Goal: Use online tool/utility: Utilize a website feature to perform a specific function

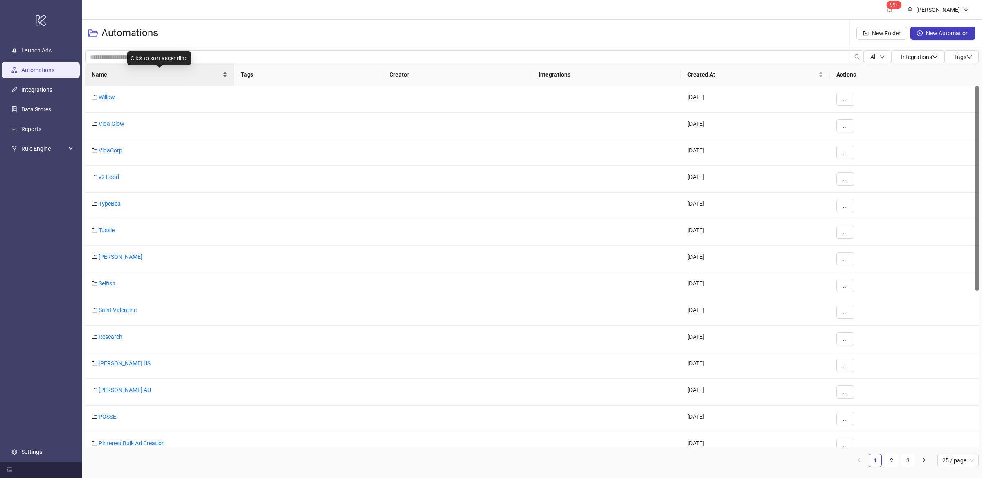
click at [223, 78] on div "Name" at bounding box center [160, 74] width 136 height 9
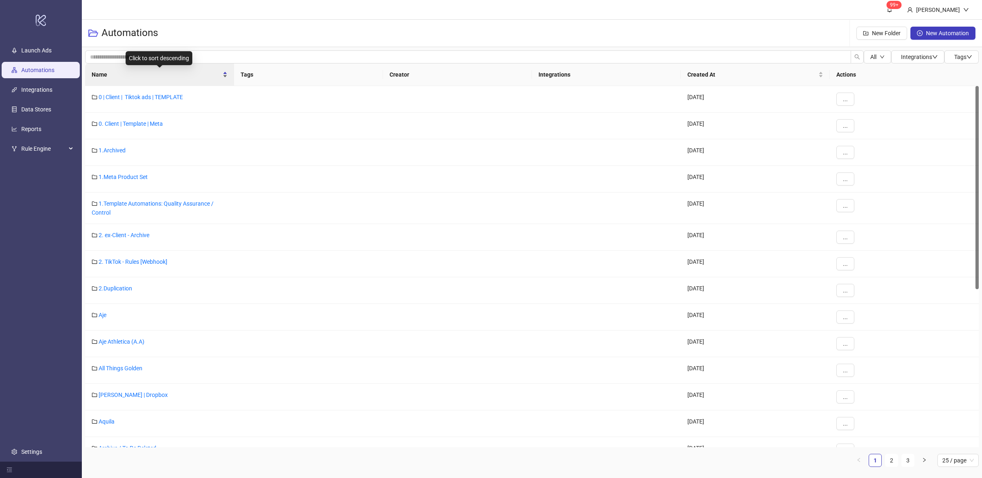
click at [224, 77] on div "Name" at bounding box center [160, 74] width 136 height 9
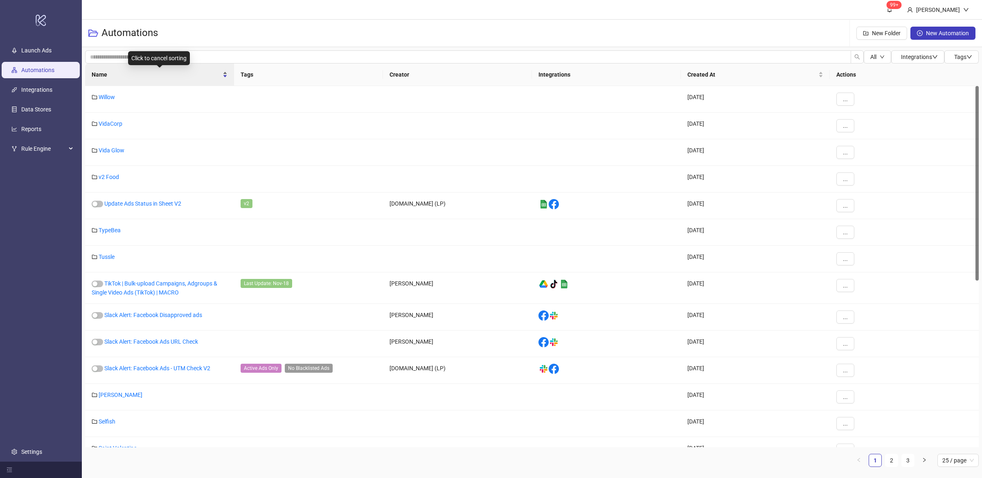
click at [226, 79] on div "Name" at bounding box center [160, 74] width 136 height 9
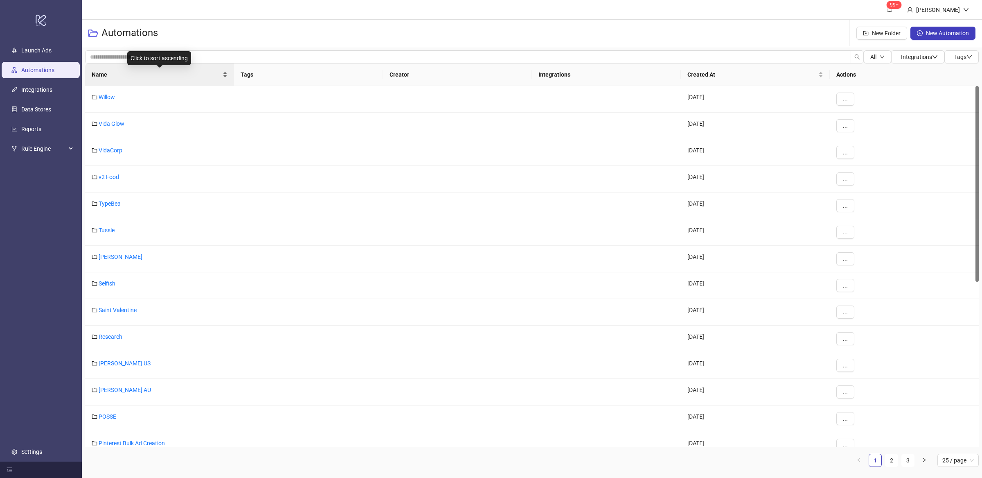
click at [224, 77] on div "Name" at bounding box center [160, 74] width 136 height 9
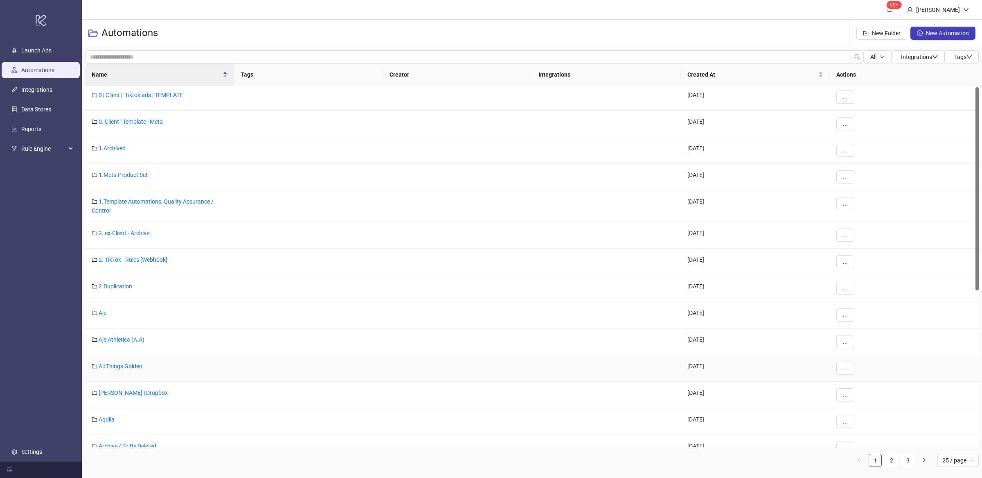
scroll to position [68, 0]
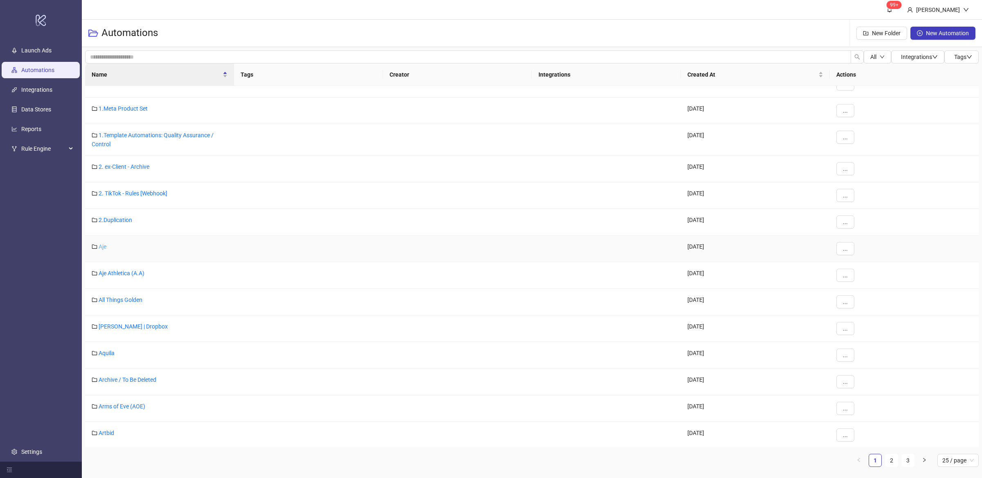
click at [103, 249] on link "Aje" at bounding box center [103, 246] width 8 height 7
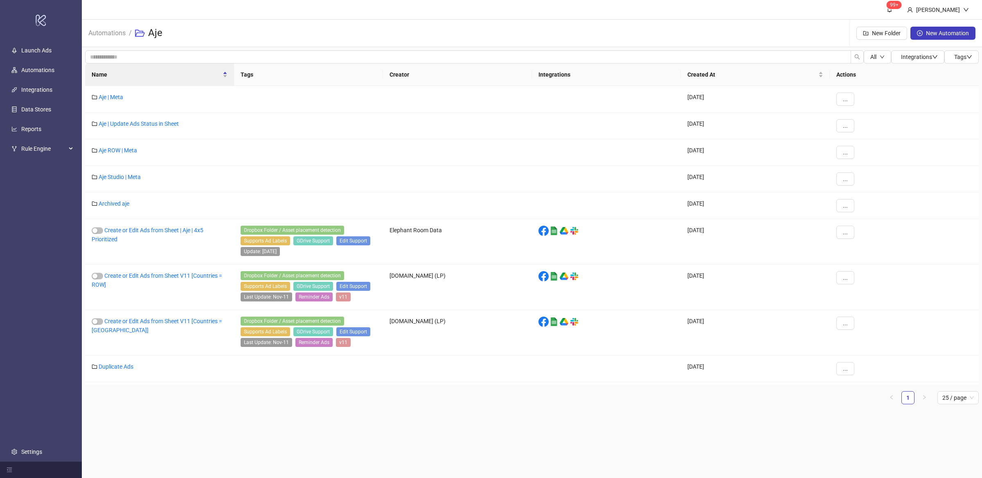
click at [251, 404] on div "Name Tags Creator Integrations Created At Actions Aje | Meta [DATE] ... Aje | U…" at bounding box center [532, 236] width 894 height 347
click at [247, 412] on div "All Integrations Tags Name Tags Creator Integrations Created At Actions Aje | M…" at bounding box center [532, 230] width 901 height 367
click at [307, 431] on main "99+ [PERSON_NAME] Automations / Aje New Folder New Automation All Integrations …" at bounding box center [532, 239] width 901 height 478
click at [119, 369] on link "Duplicate Ads" at bounding box center [116, 366] width 35 height 7
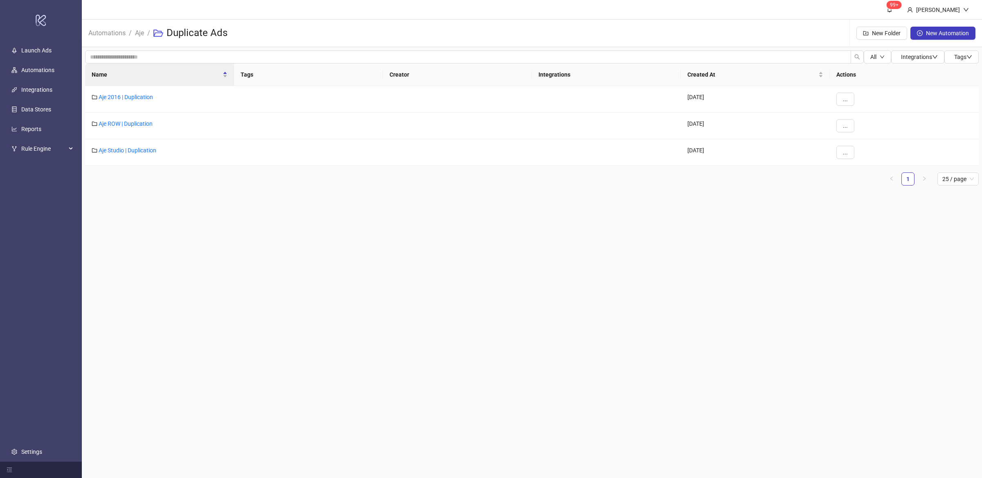
click at [271, 347] on main "99+ [PERSON_NAME] Automations / Aje / Duplicate Ads New Folder New Automation A…" at bounding box center [532, 239] width 901 height 478
click at [125, 95] on link "Aje 2016 | Duplication" at bounding box center [126, 97] width 54 height 7
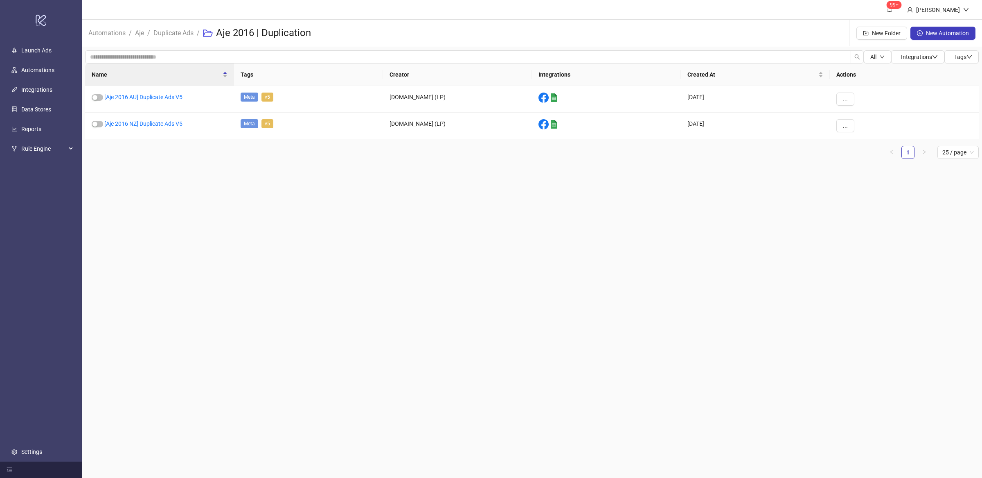
click at [225, 256] on main "99+ [PERSON_NAME] Automations / Aje / Duplicate Ads / Aje 2016 | Duplication Ne…" at bounding box center [532, 239] width 901 height 478
click at [165, 97] on link "[Aje 2016 AU] Duplicate Ads V5" at bounding box center [143, 97] width 78 height 7
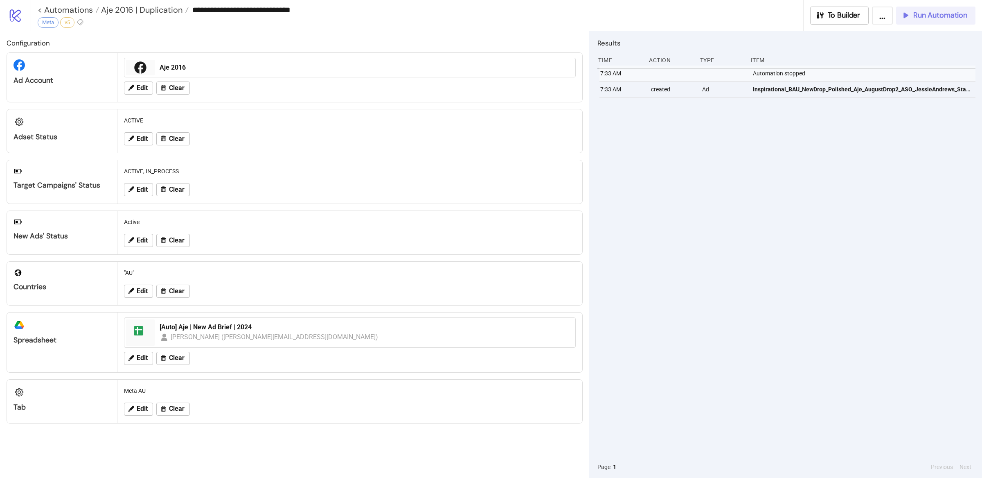
click at [932, 16] on span "Run Automation" at bounding box center [941, 15] width 54 height 9
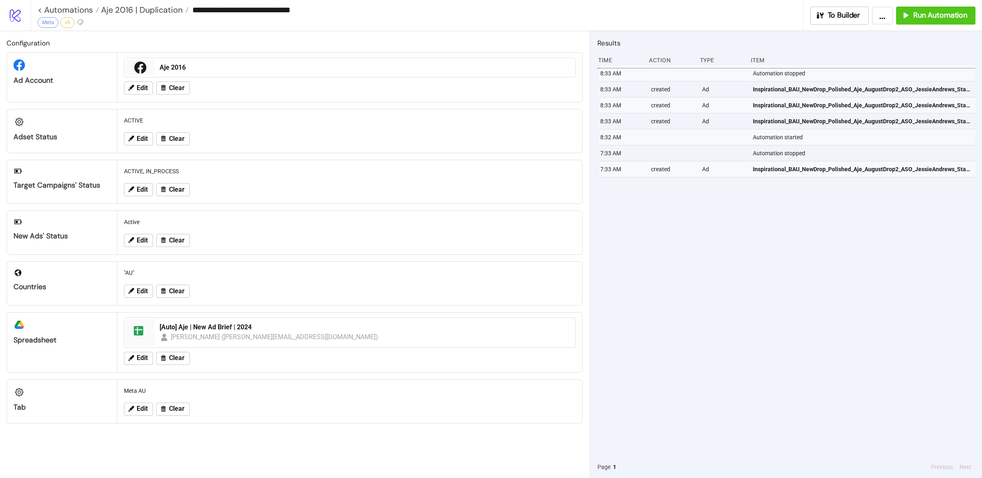
click at [790, 219] on div "8:33 AM Automation stopped 8:33 AM created Ad Inspirational_BAU_NewDrop_Polishe…" at bounding box center [787, 260] width 378 height 390
click at [149, 11] on span "Aje 2016 | Duplication" at bounding box center [141, 10] width 84 height 11
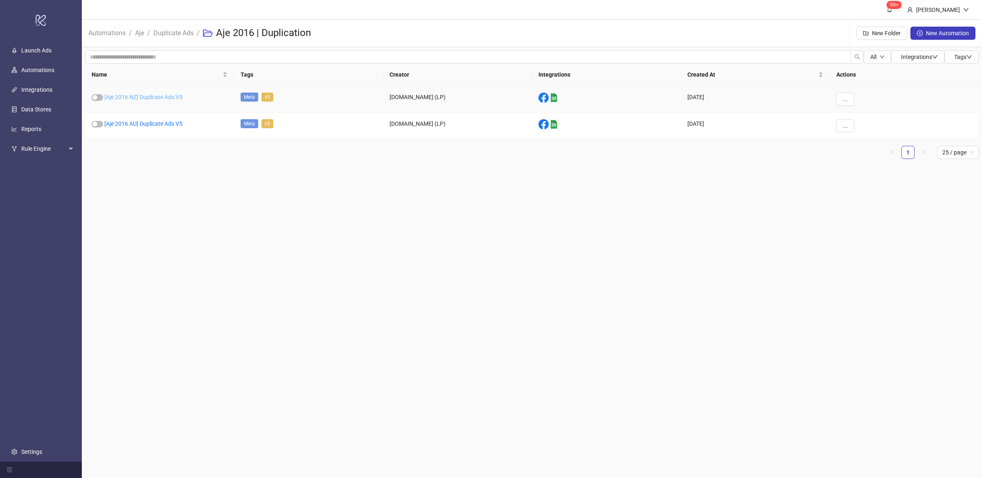
click at [165, 97] on link "[Aje 2016 NZ] Duplicate Ads V5" at bounding box center [143, 97] width 78 height 7
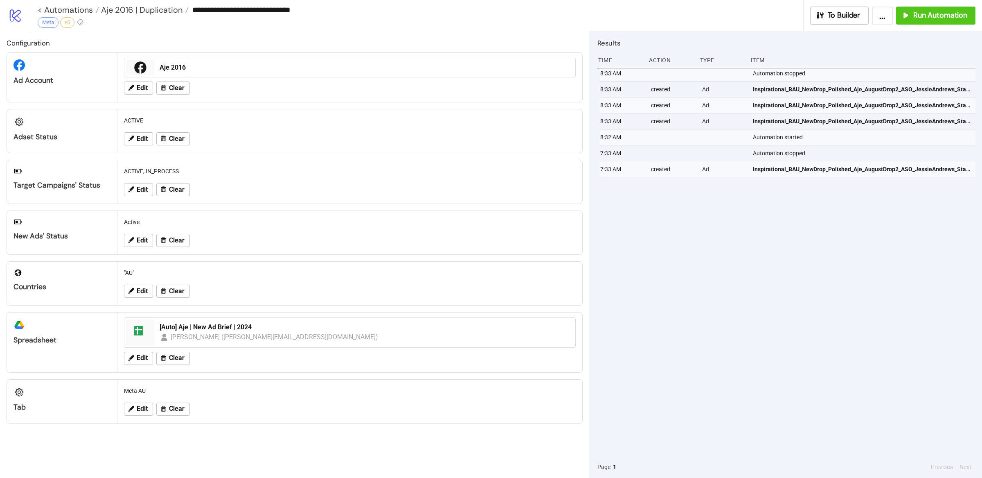
type input "**********"
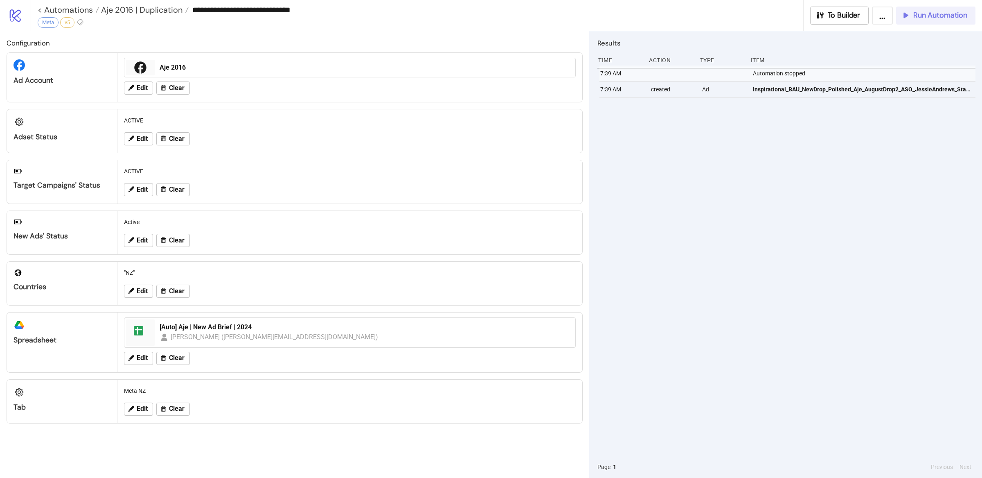
click at [920, 14] on span "Run Automation" at bounding box center [941, 15] width 54 height 9
